Goal: Task Accomplishment & Management: Complete application form

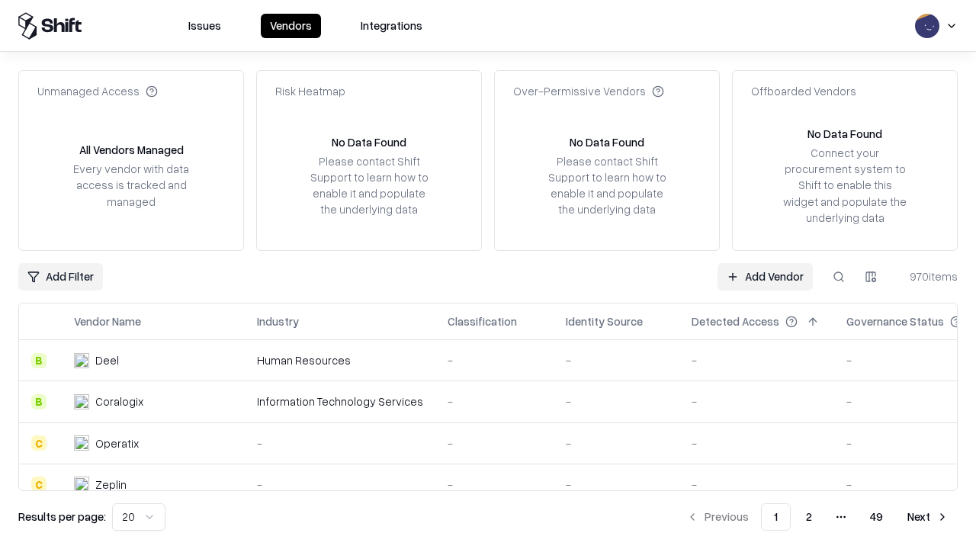
click at [765, 276] on link "Add Vendor" at bounding box center [764, 276] width 95 height 27
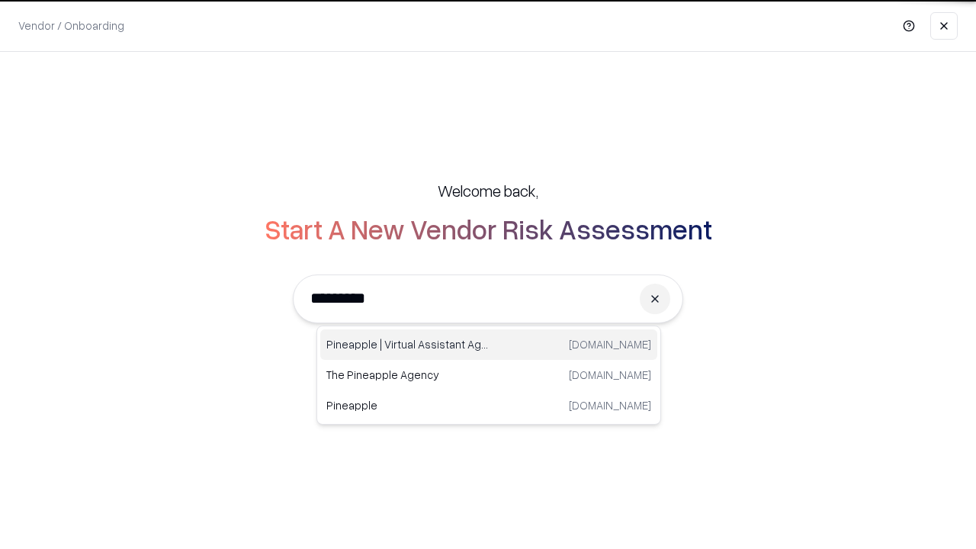
click at [489, 345] on div "Pineapple | Virtual Assistant Agency [DOMAIN_NAME]" at bounding box center [488, 344] width 337 height 30
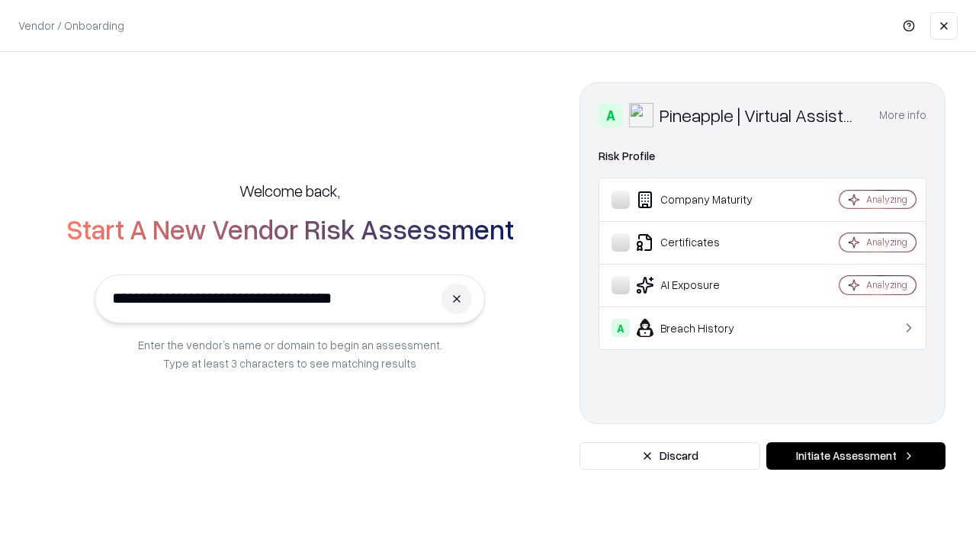
type input "**********"
click at [855, 456] on button "Initiate Assessment" at bounding box center [855, 455] width 179 height 27
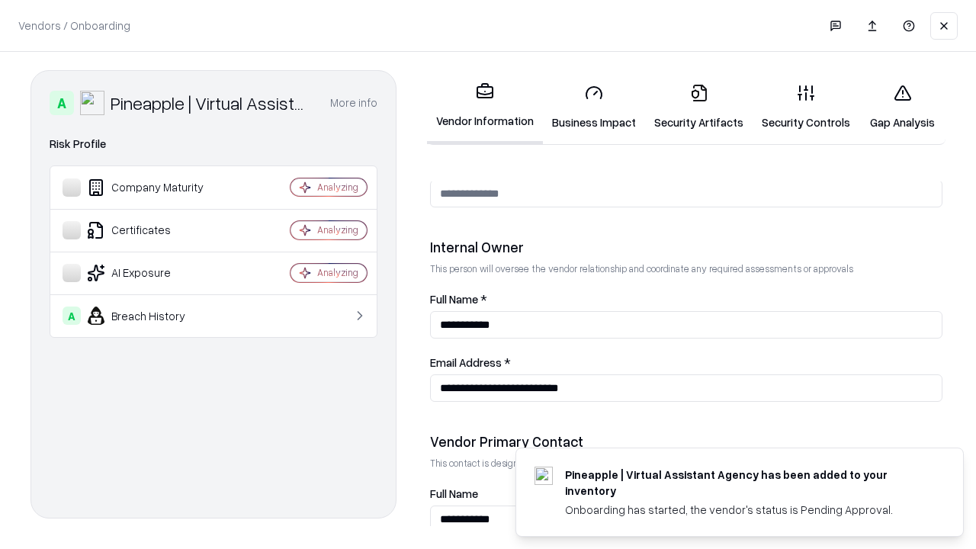
scroll to position [790, 0]
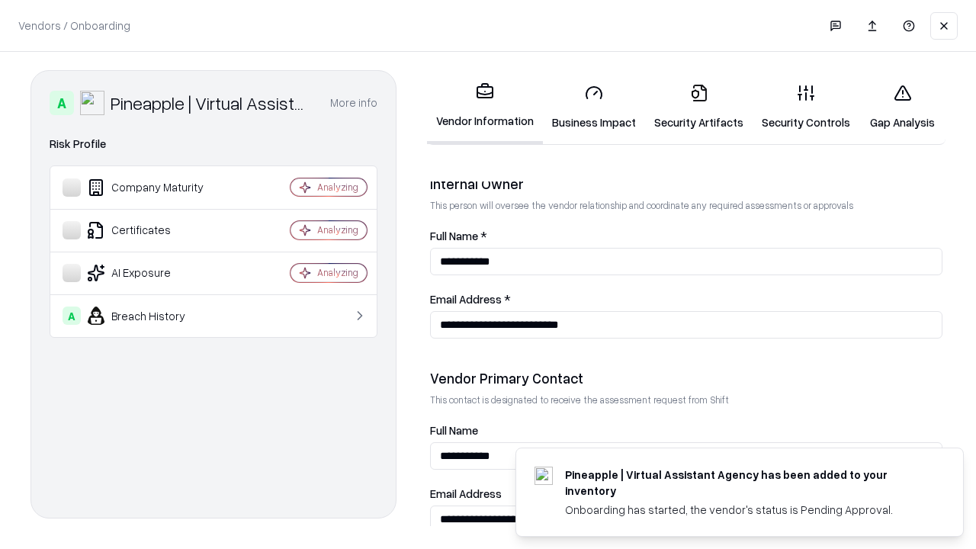
click at [594, 107] on link "Business Impact" at bounding box center [594, 107] width 102 height 71
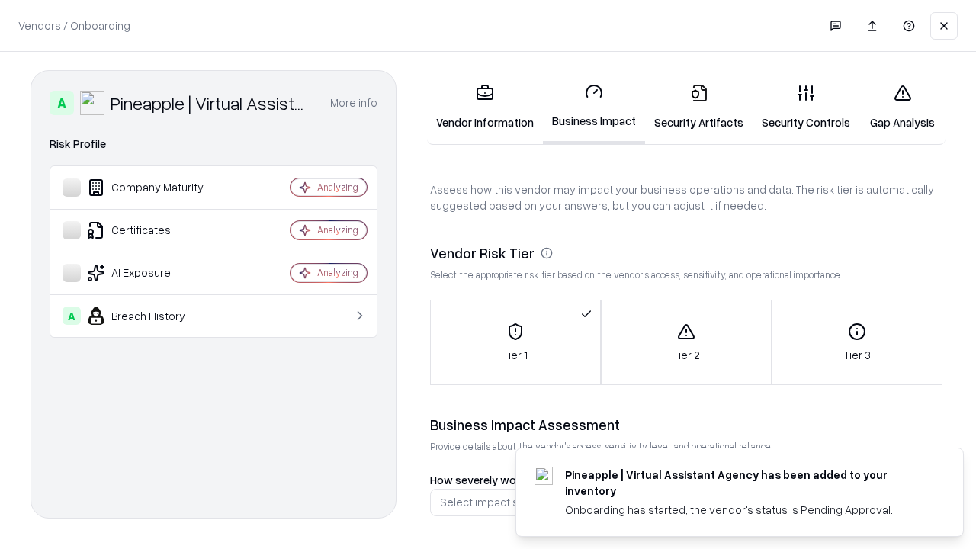
click at [698, 107] on link "Security Artifacts" at bounding box center [699, 107] width 108 height 71
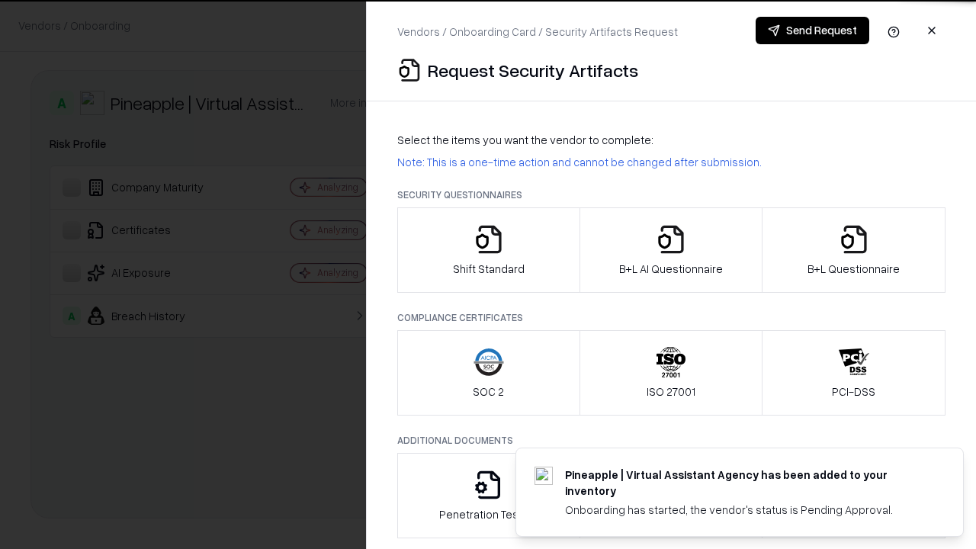
click at [488, 250] on icon "button" at bounding box center [488, 239] width 30 height 30
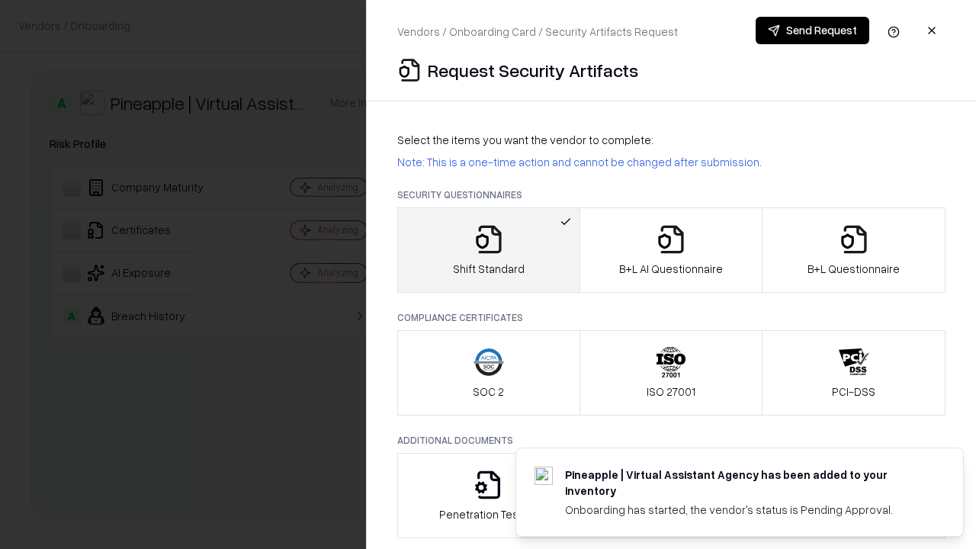
click at [812, 30] on button "Send Request" at bounding box center [813, 30] width 114 height 27
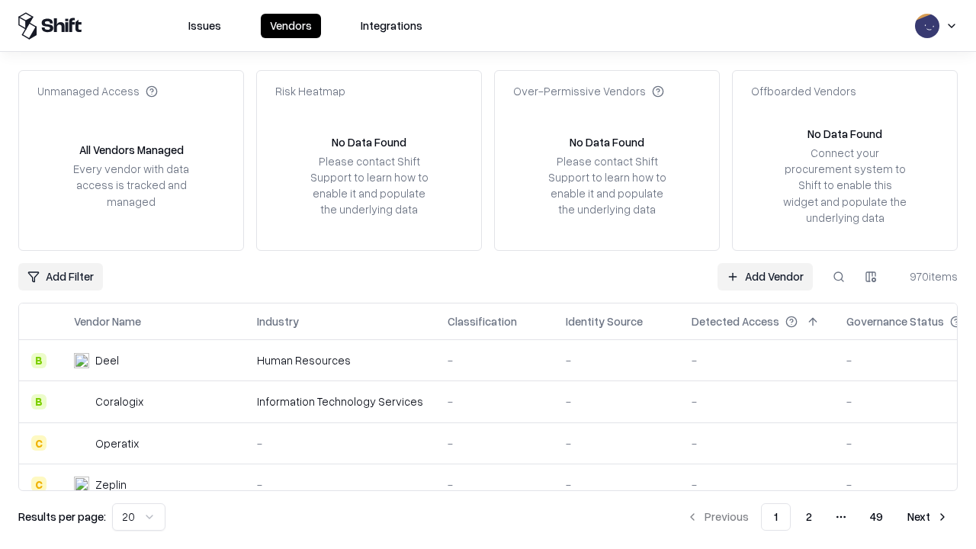
click at [839, 276] on button at bounding box center [838, 276] width 27 height 27
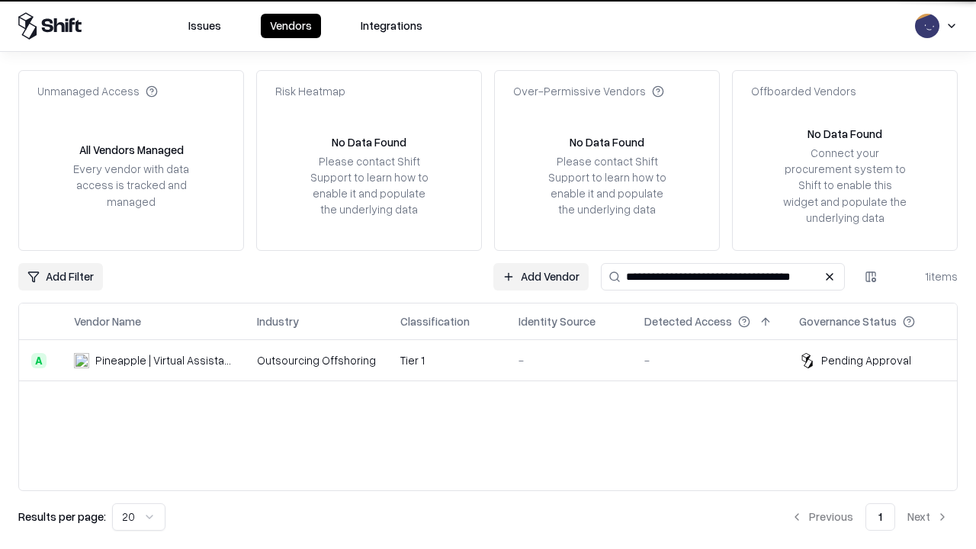
type input "**********"
click at [497, 360] on td "Tier 1" at bounding box center [447, 360] width 118 height 41
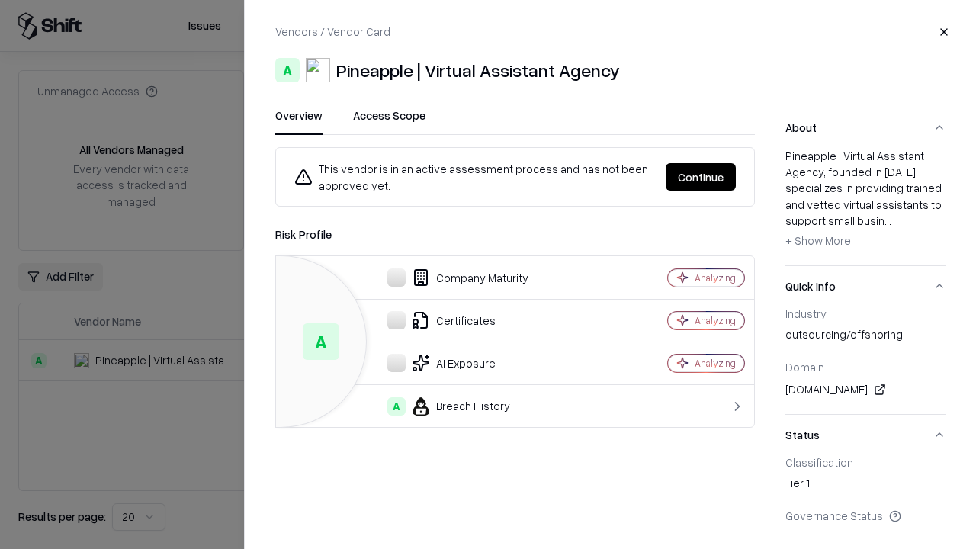
click at [701, 177] on button "Continue" at bounding box center [701, 176] width 70 height 27
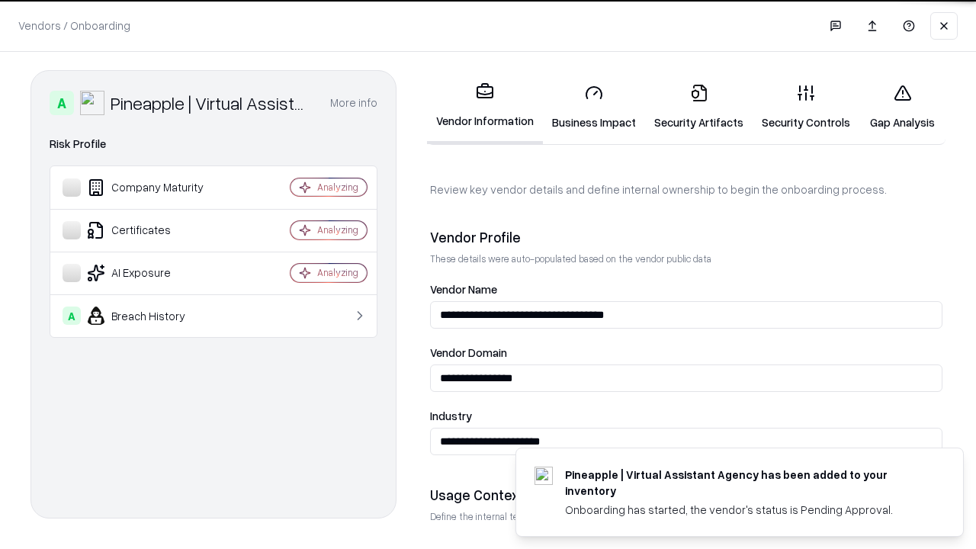
click at [698, 107] on link "Security Artifacts" at bounding box center [699, 107] width 108 height 71
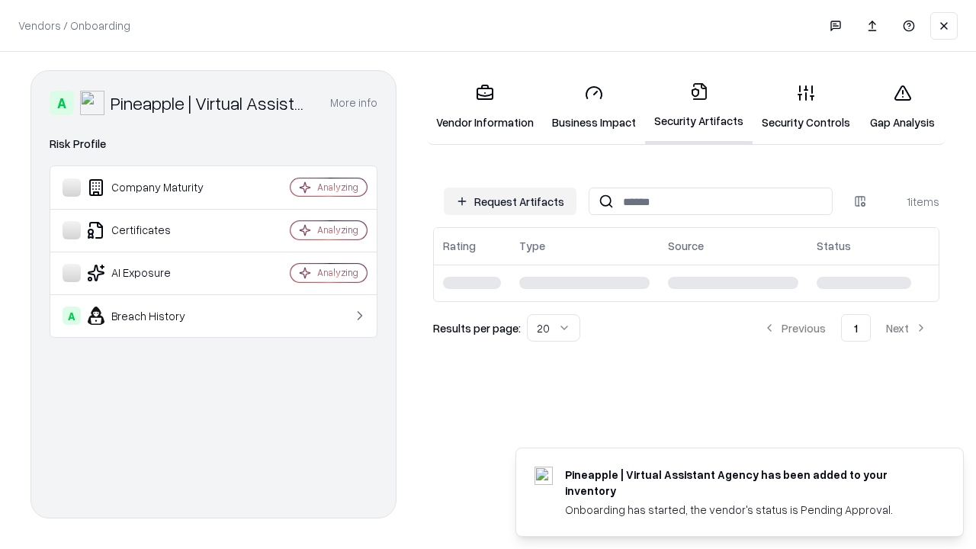
click at [902, 107] on link "Gap Analysis" at bounding box center [902, 107] width 86 height 71
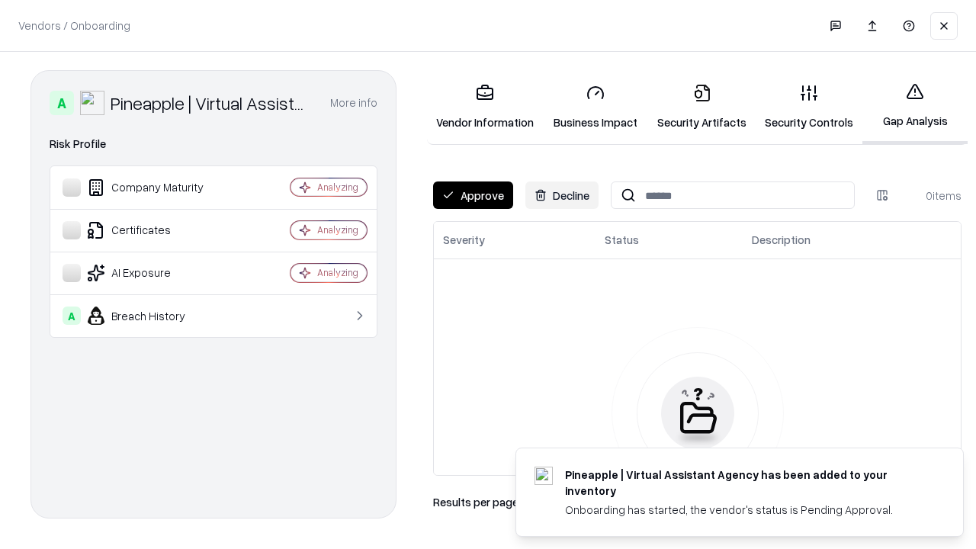
click at [473, 195] on button "Approve" at bounding box center [473, 194] width 80 height 27
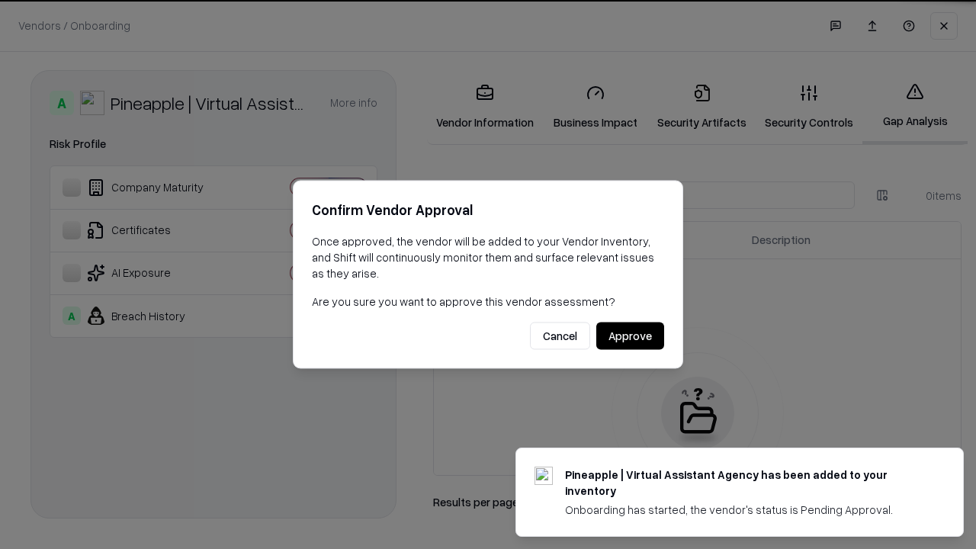
click at [630, 335] on button "Approve" at bounding box center [630, 336] width 68 height 27
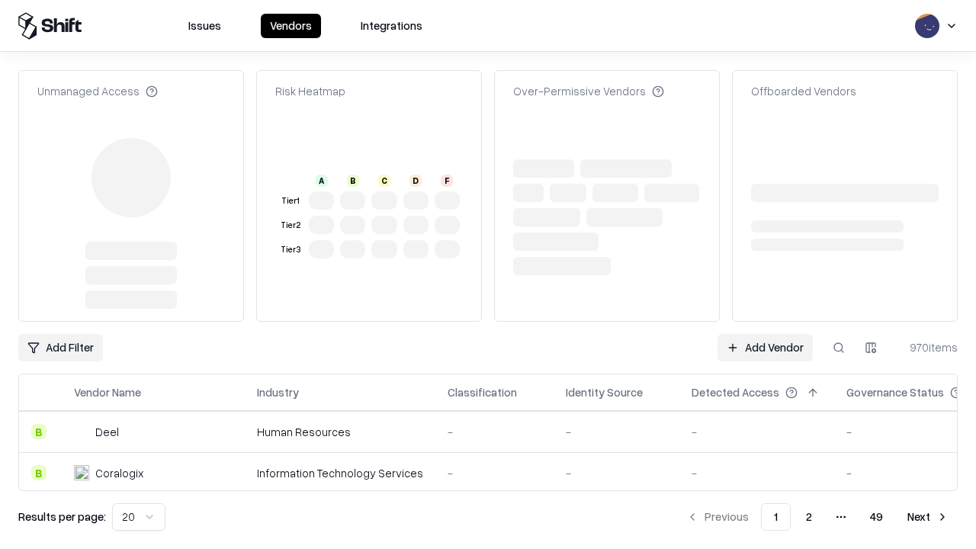
type input "**********"
click at [765, 348] on link "Add Vendor" at bounding box center [764, 347] width 95 height 27
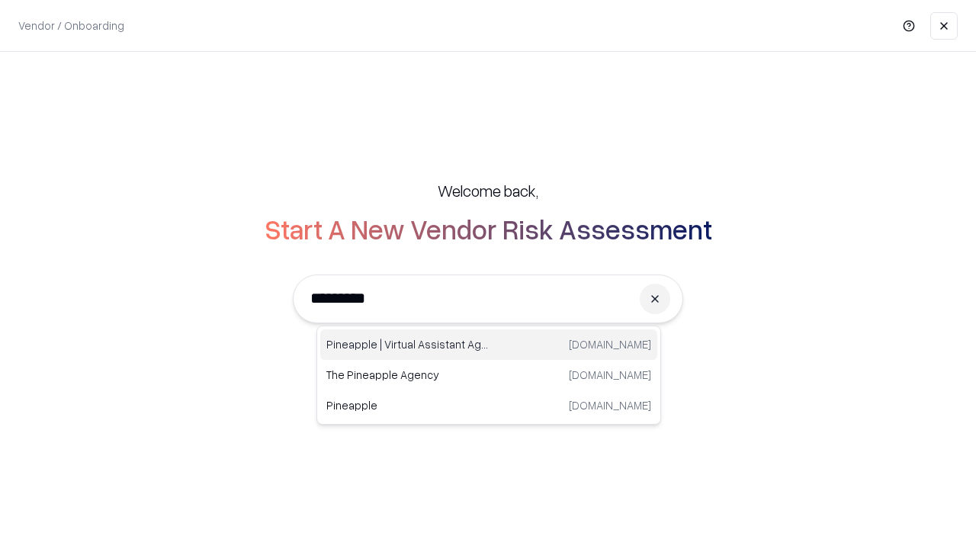
click at [489, 345] on div "Pineapple | Virtual Assistant Agency [DOMAIN_NAME]" at bounding box center [488, 344] width 337 height 30
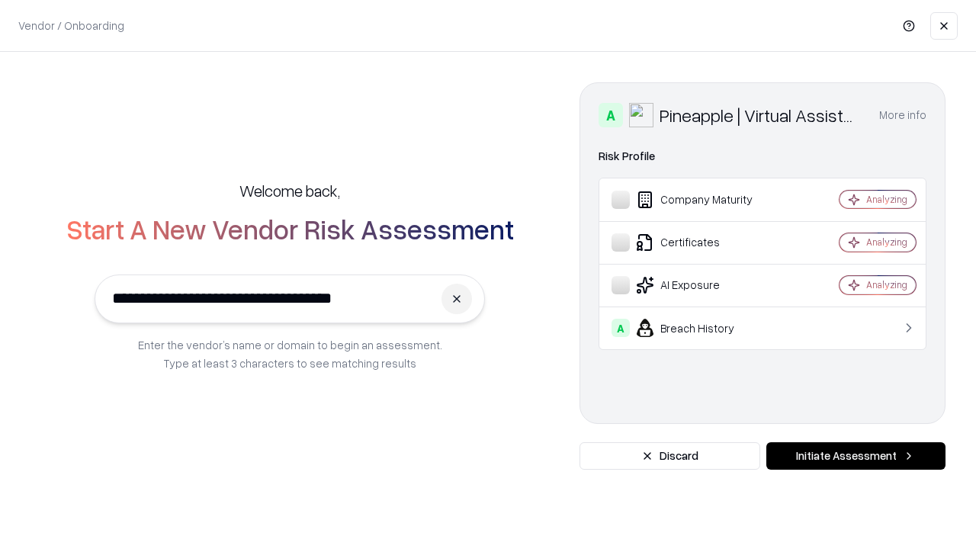
type input "**********"
click at [855, 456] on button "Initiate Assessment" at bounding box center [855, 455] width 179 height 27
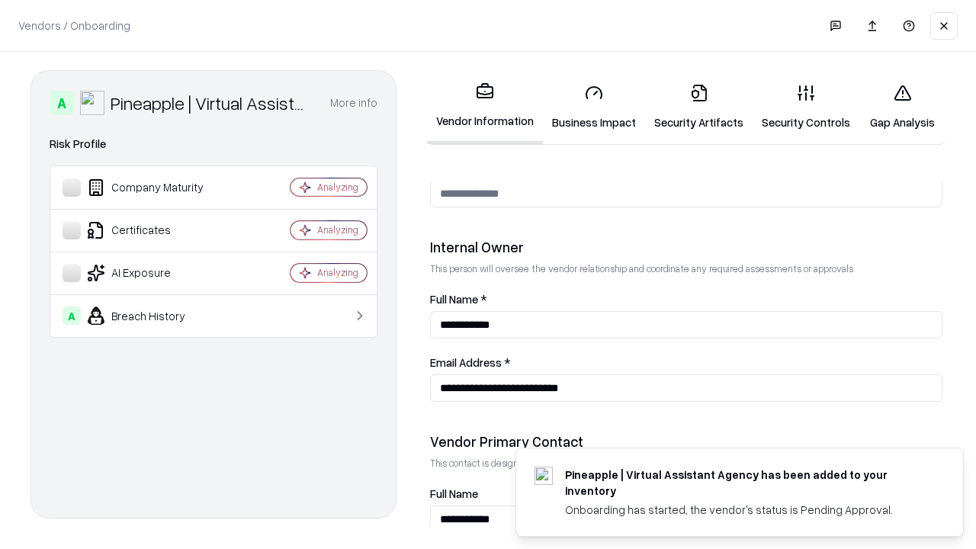
scroll to position [790, 0]
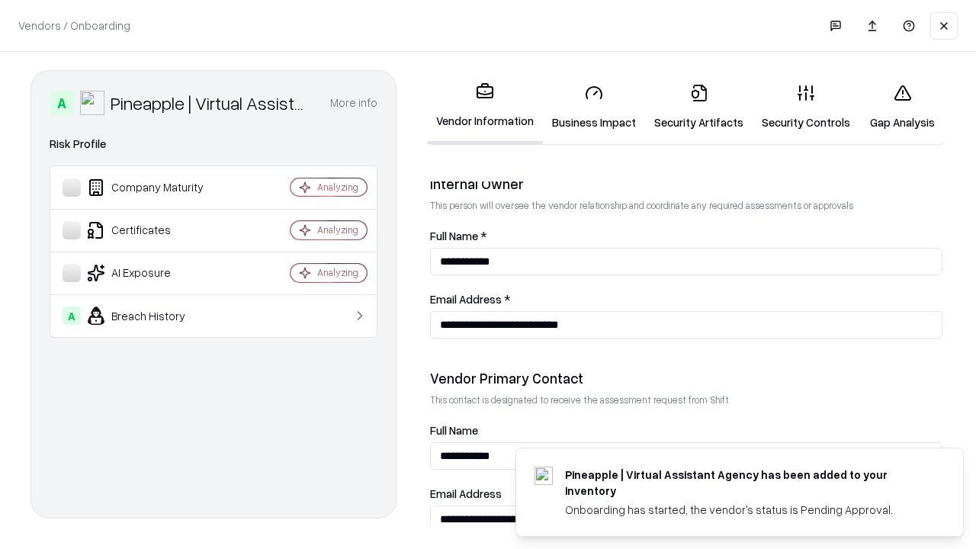
click at [902, 107] on link "Gap Analysis" at bounding box center [902, 107] width 86 height 71
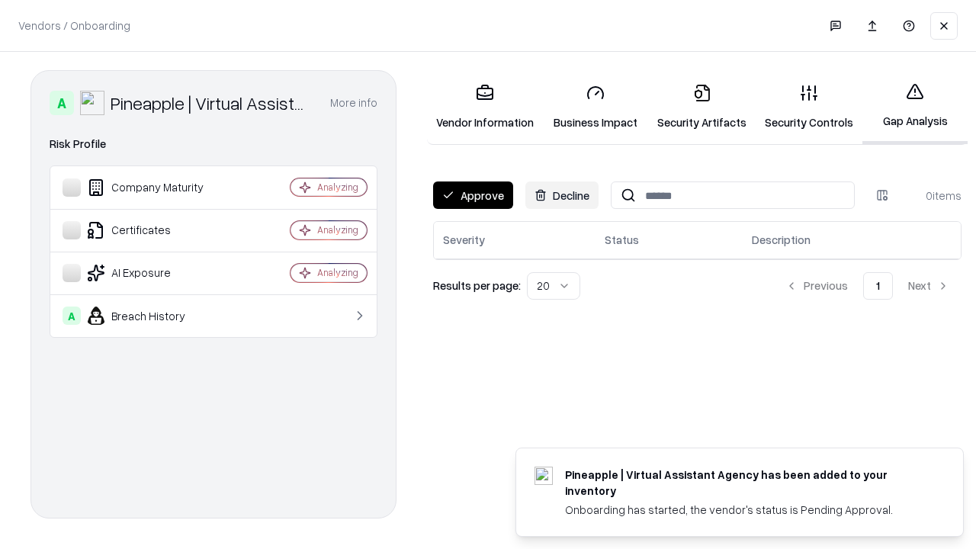
click at [473, 195] on button "Approve" at bounding box center [473, 194] width 80 height 27
